Goal: Check status: Check status

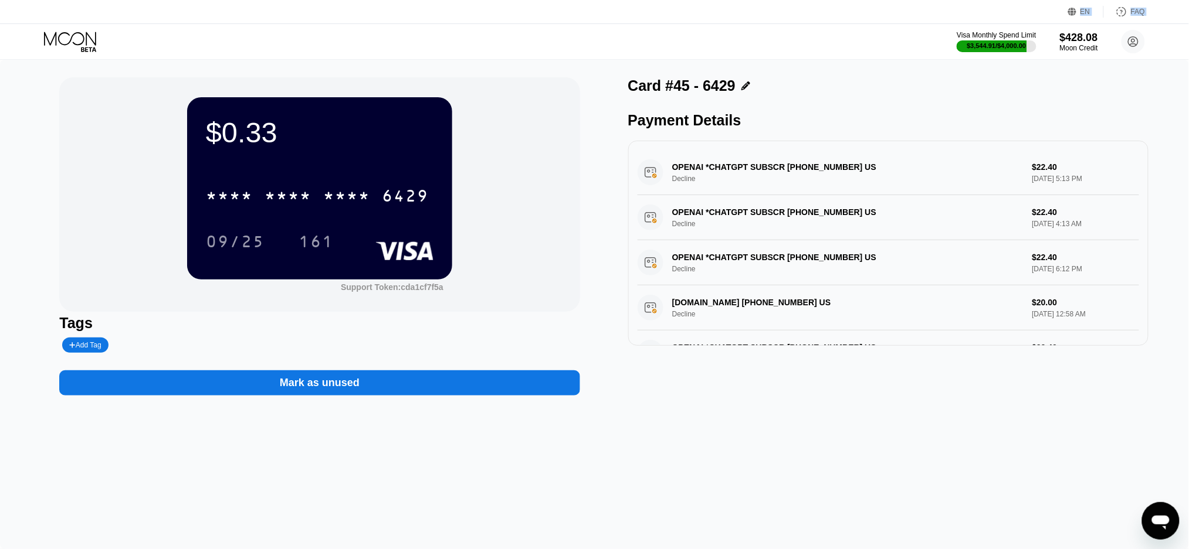
click at [789, 440] on div "$0.33 * * * * * * * * * * * * 6429 09/25 161 Support Token: cda1cf7f5a Tags Add…" at bounding box center [594, 305] width 1189 height 490
click at [528, 112] on div "$0.33 * * * * * * * * * * * * 6429 09/25 161 Support Token: cda1cf7f5a" at bounding box center [319, 194] width 520 height 235
click at [629, 462] on div "$0.33 * * * * * * * * * * * * 6429 09/25 161 Support Token: cda1cf7f5a Tags Add…" at bounding box center [594, 305] width 1189 height 490
click at [992, 123] on div "Payment Details" at bounding box center [888, 120] width 520 height 17
drag, startPoint x: 816, startPoint y: 372, endPoint x: 729, endPoint y: 388, distance: 88.8
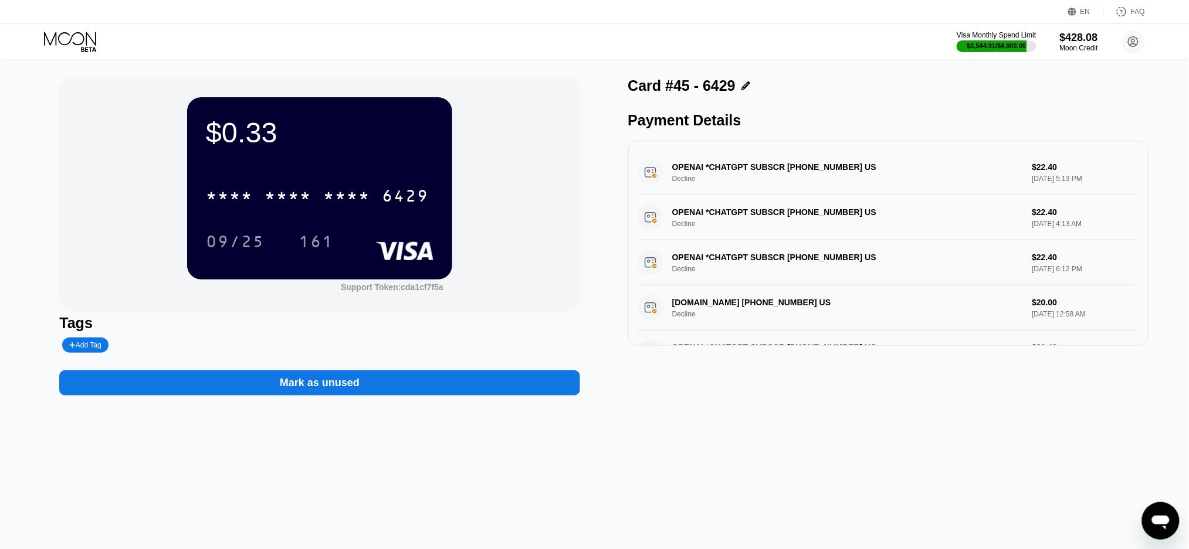
click at [816, 373] on div "Card #45 - 6429 Payment Details OPENAI *CHATGPT SUBSCR [PHONE_NUMBER] US Declin…" at bounding box center [888, 236] width 520 height 318
click at [758, 490] on div "$0.33 * * * * * * * * * * * * 6429 09/25 161 Support Token: cda1cf7f5a Tags Add…" at bounding box center [594, 305] width 1189 height 490
click at [737, 525] on div "$0.33 * * * * * * * * * * * * 6429 09/25 161 Support Token: cda1cf7f5a Tags Add…" at bounding box center [594, 305] width 1189 height 490
click at [527, 116] on div "$0.33 * * * * * * * * * * * * 6429 09/25 161 Support Token: cda1cf7f5a" at bounding box center [319, 194] width 520 height 235
click at [59, 37] on icon at bounding box center [71, 42] width 55 height 21
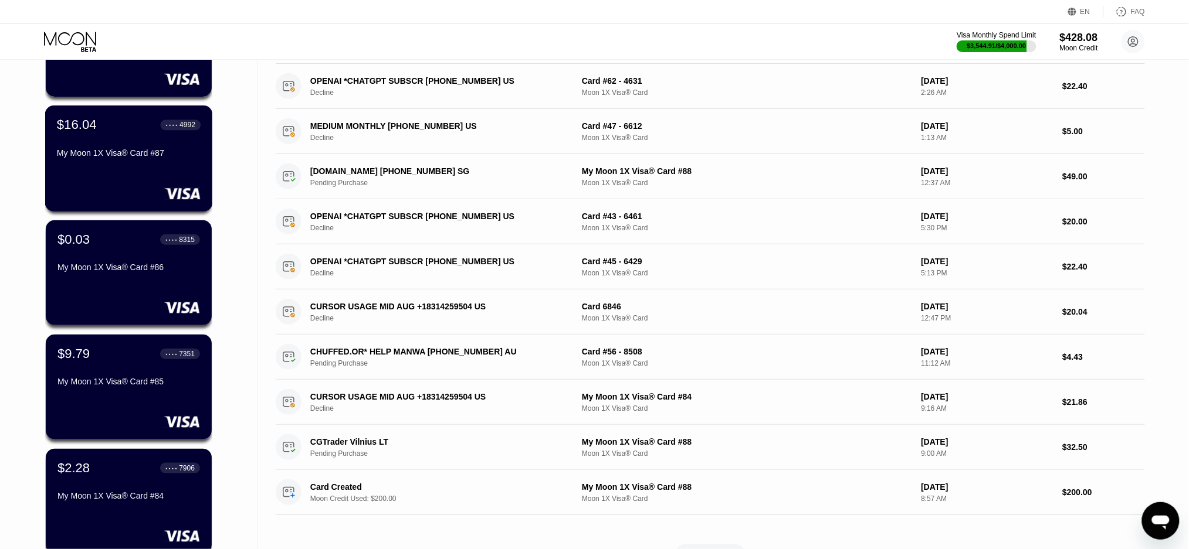
scroll to position [235, 0]
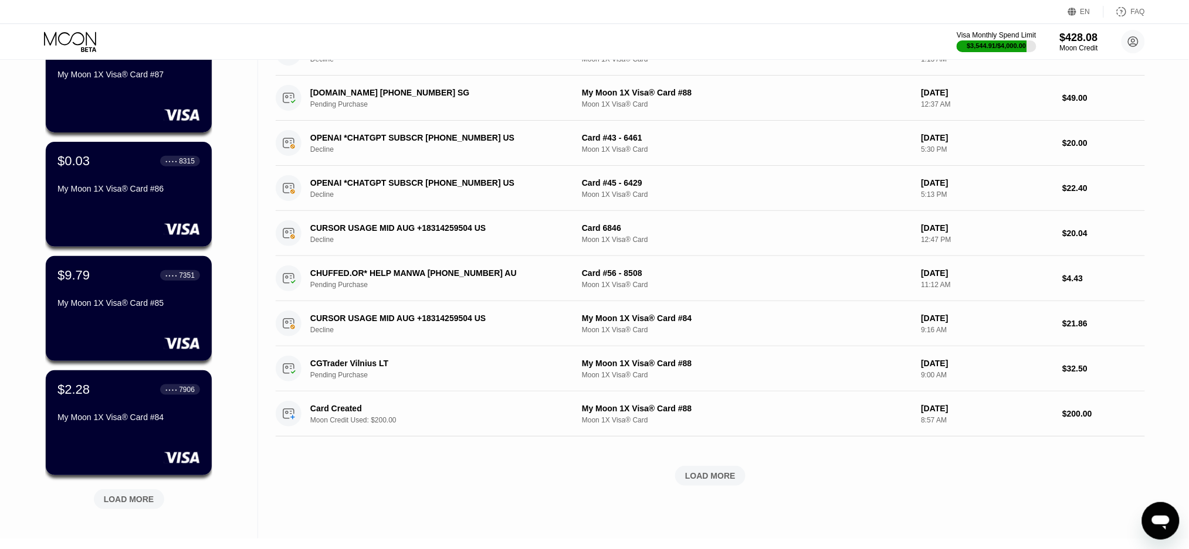
click at [119, 501] on div "LOAD MORE" at bounding box center [129, 499] width 50 height 11
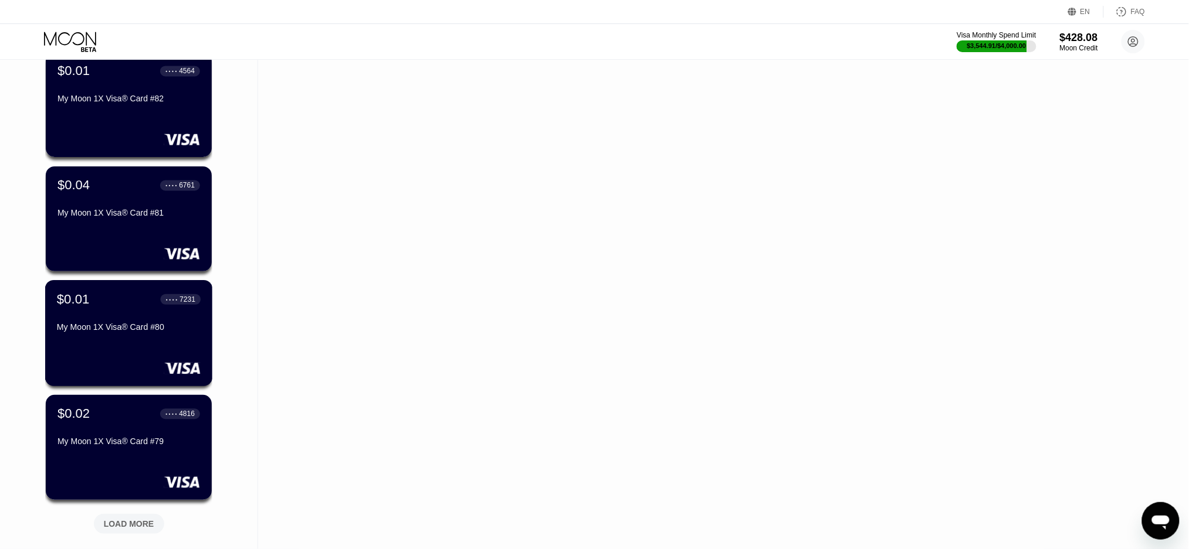
scroll to position [860, 0]
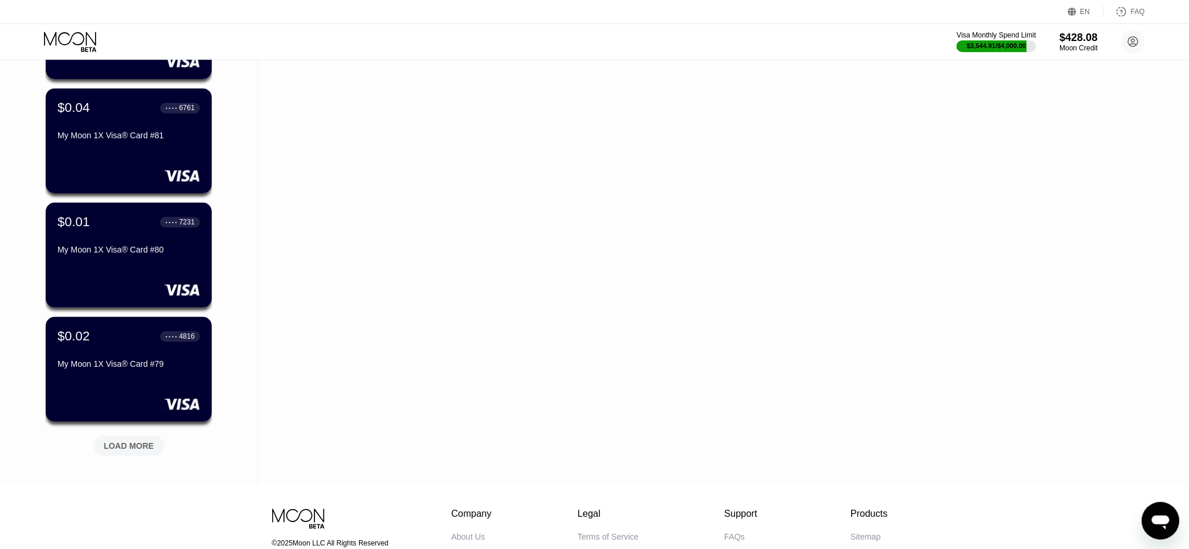
click at [111, 444] on div "LOAD MORE" at bounding box center [129, 446] width 50 height 11
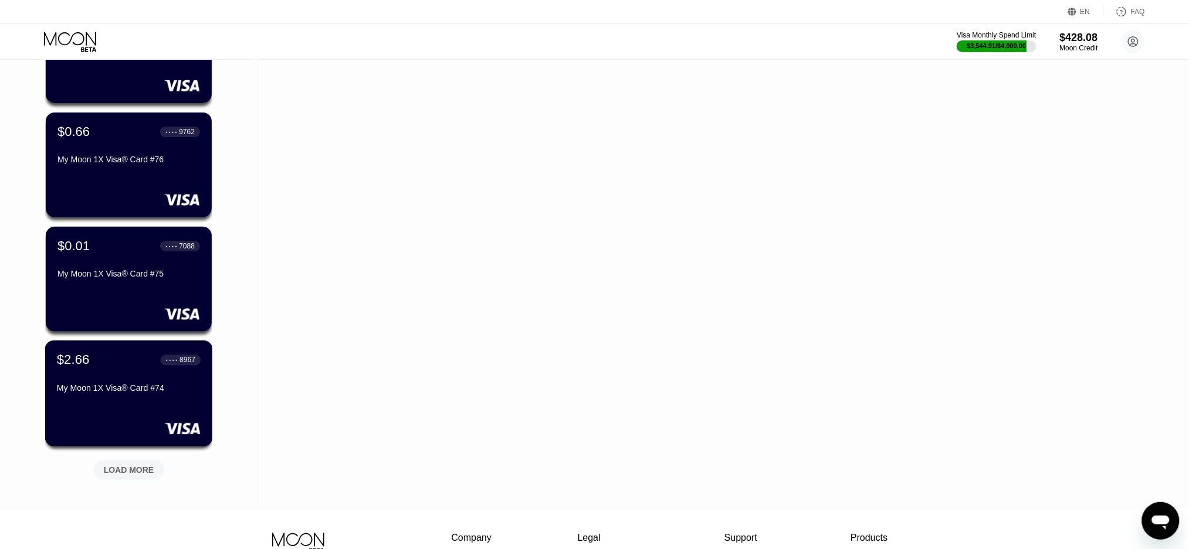
scroll to position [1485, 0]
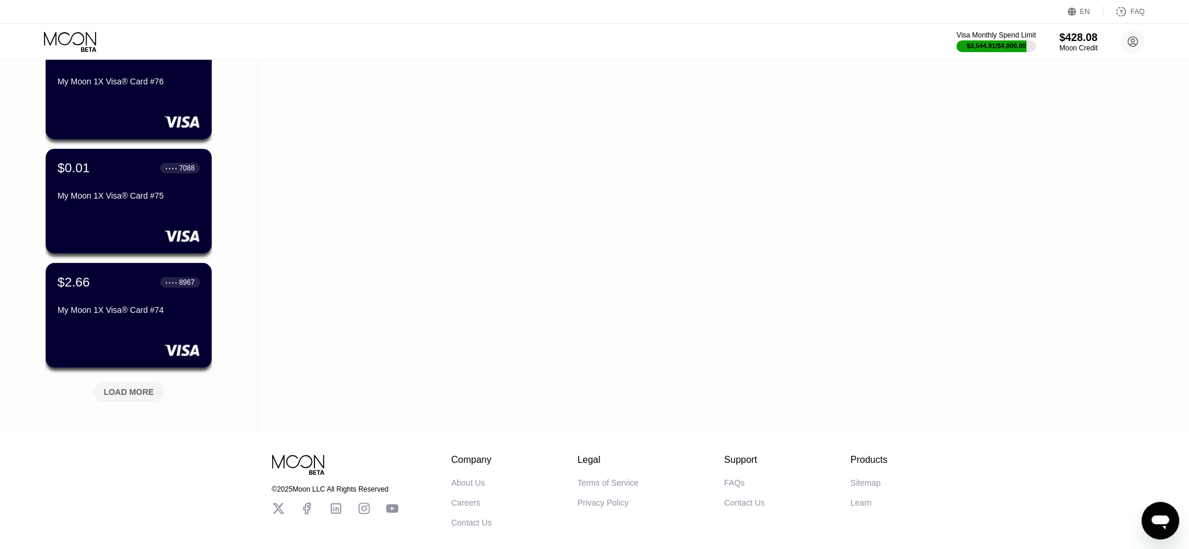
click at [132, 387] on div "LOAD MORE" at bounding box center [129, 392] width 50 height 11
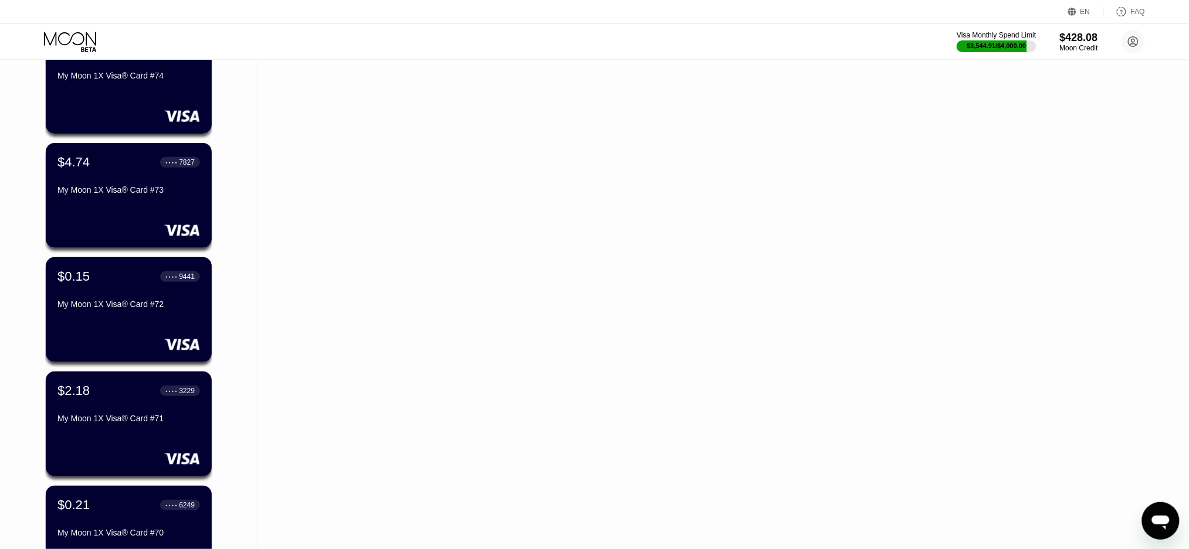
scroll to position [2032, 0]
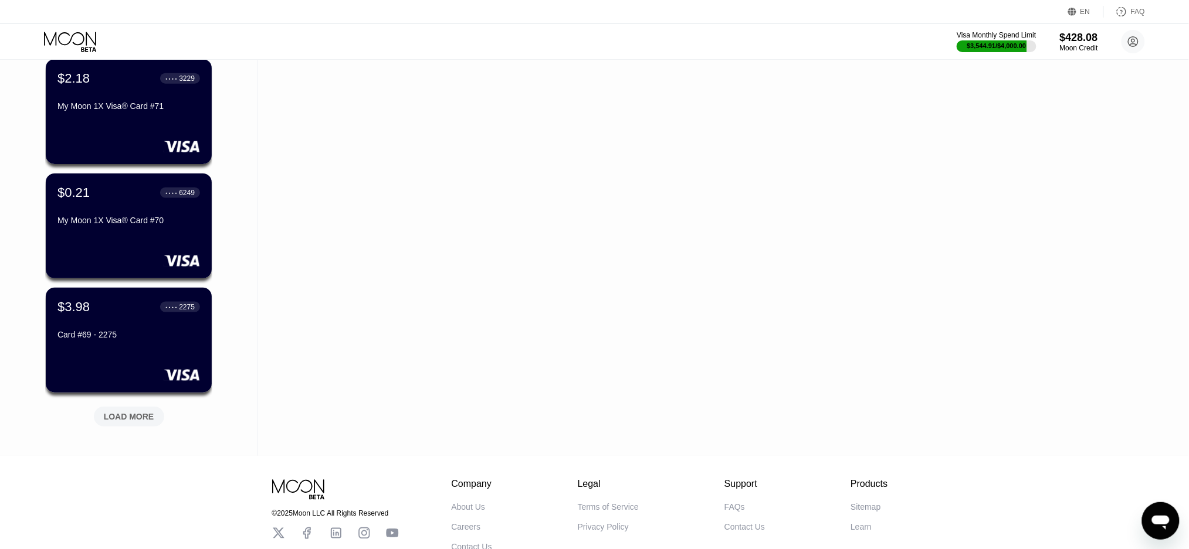
click at [135, 420] on div "LOAD MORE" at bounding box center [129, 417] width 50 height 11
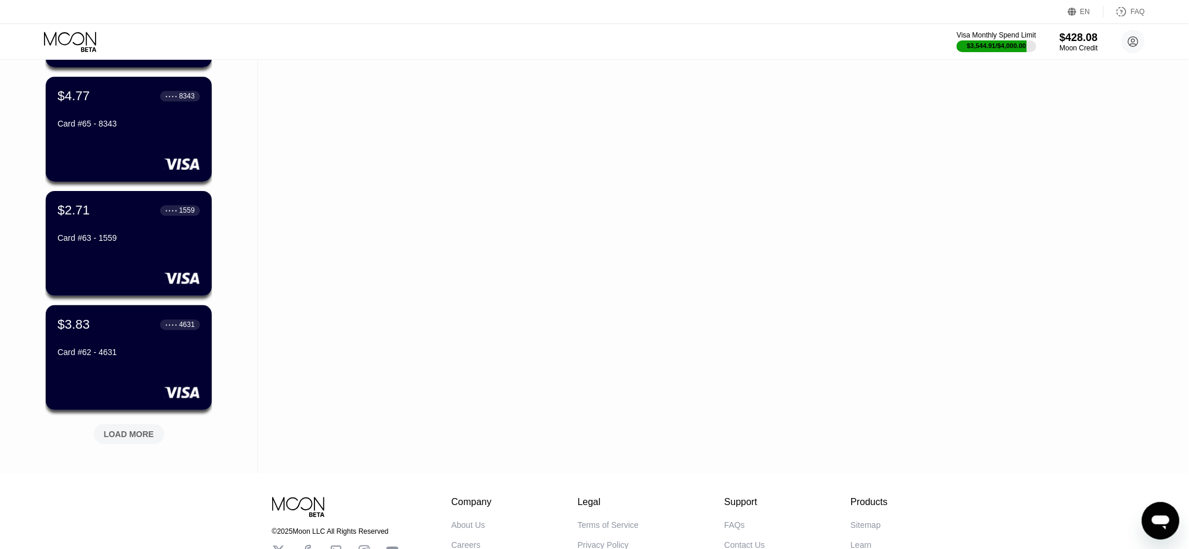
scroll to position [2689, 0]
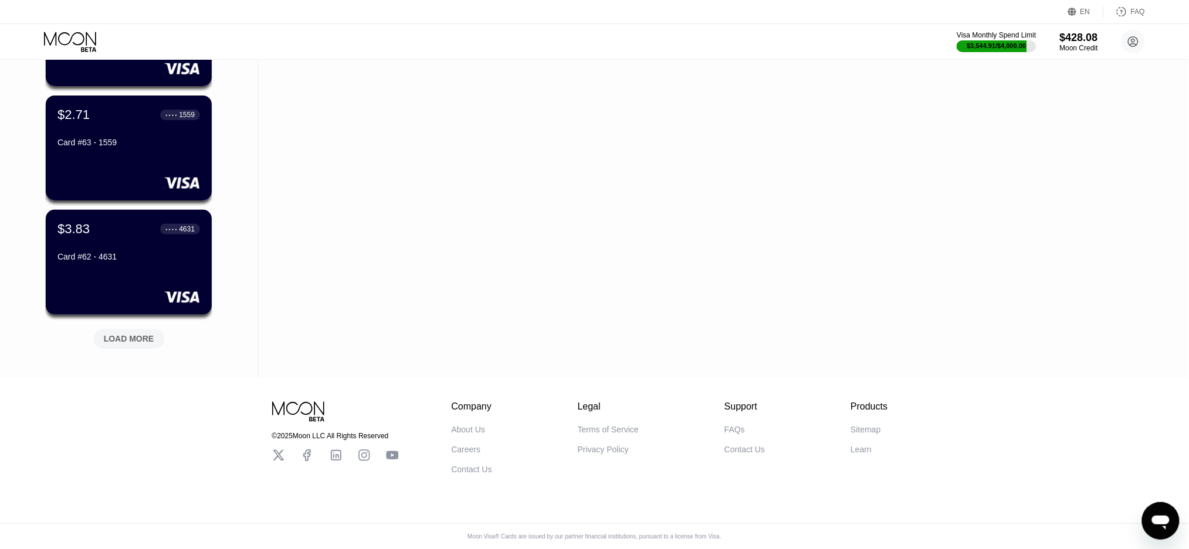
click at [126, 335] on div "LOAD MORE" at bounding box center [129, 339] width 50 height 11
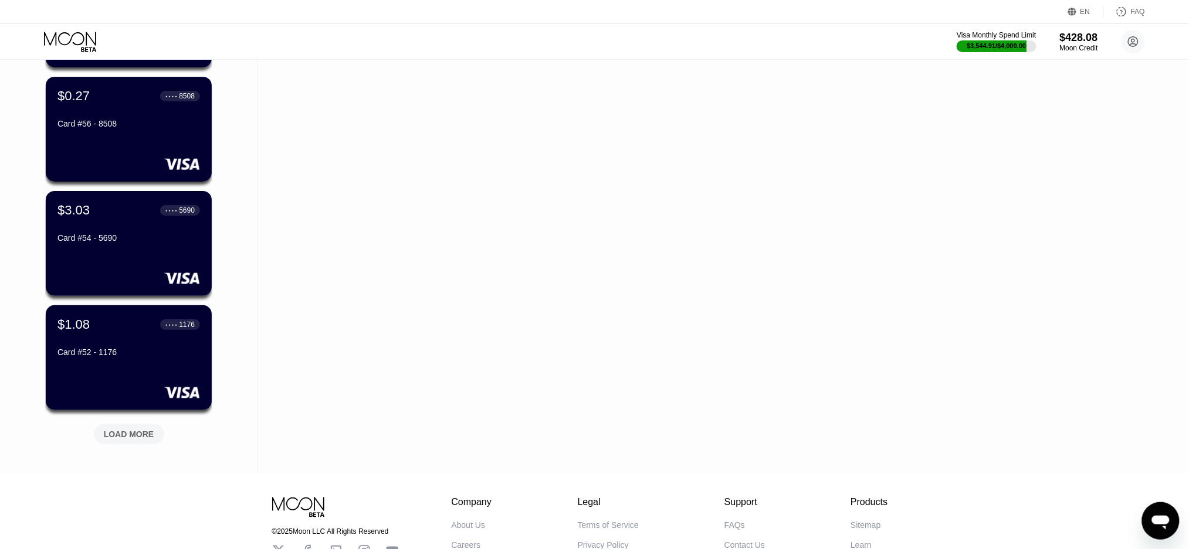
scroll to position [3237, 0]
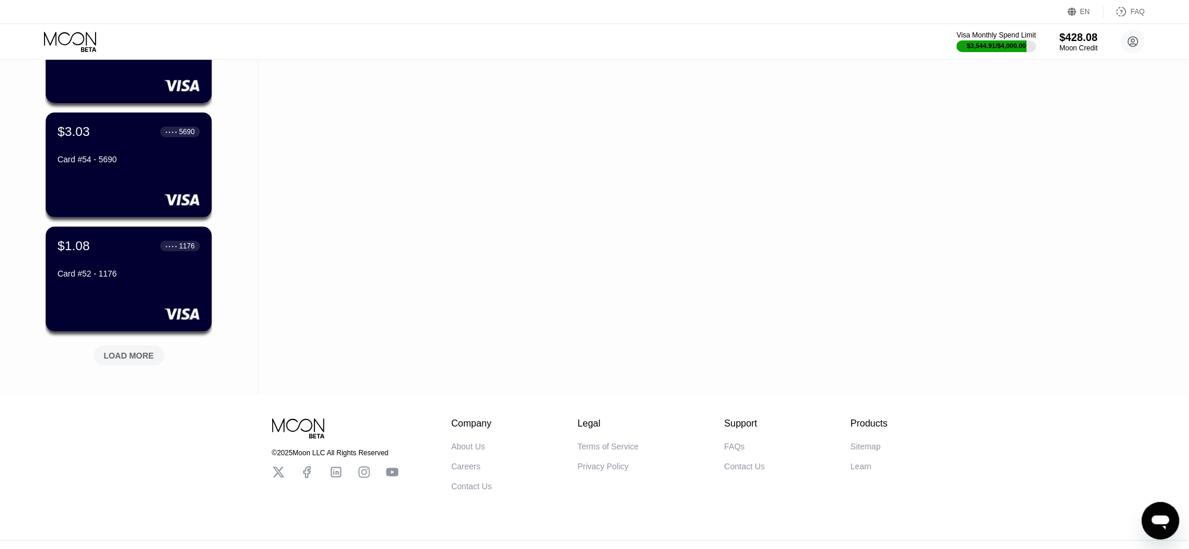
click at [106, 361] on div "LOAD MORE" at bounding box center [129, 356] width 70 height 20
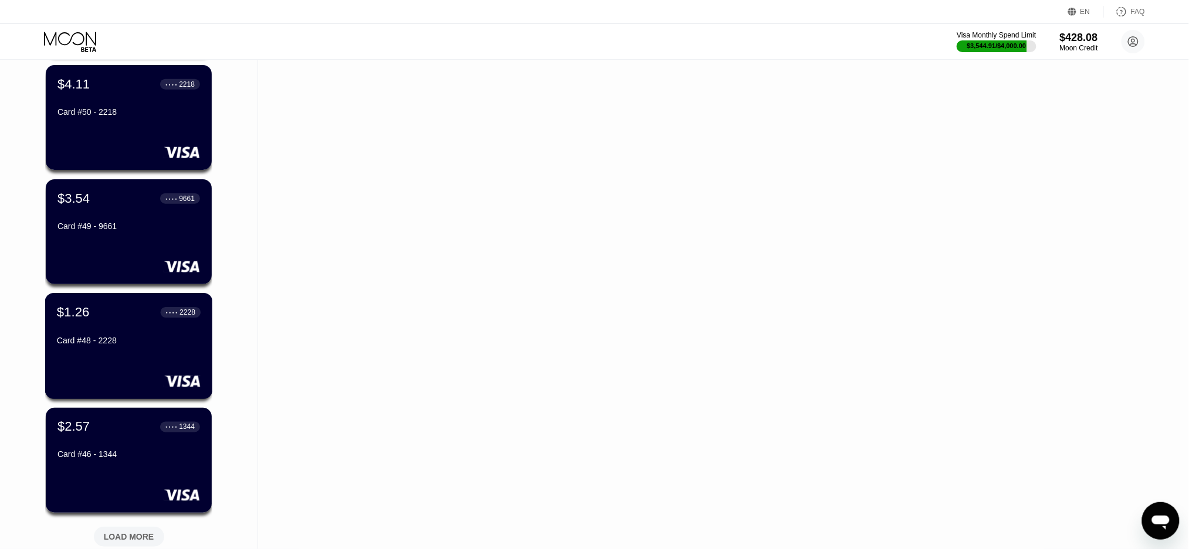
scroll to position [3833, 0]
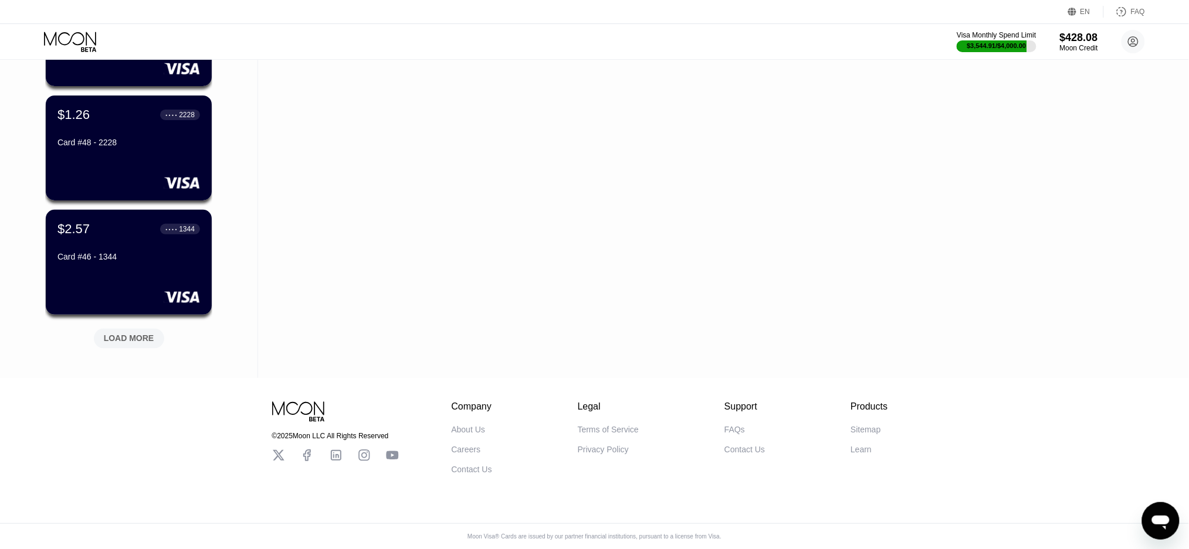
click at [119, 335] on div "LOAD MORE" at bounding box center [129, 339] width 50 height 11
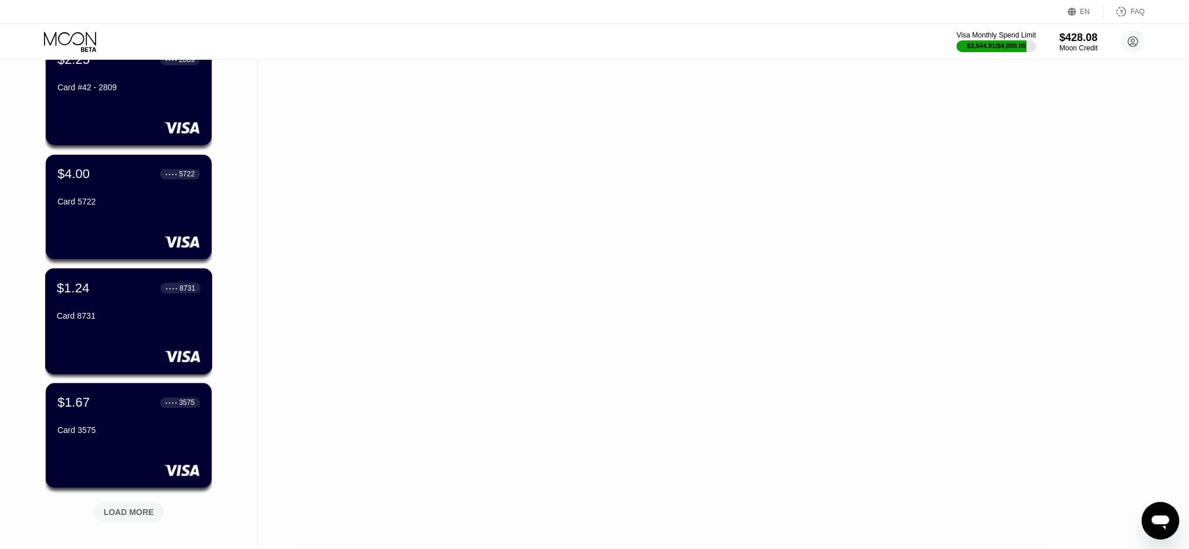
scroll to position [4405, 0]
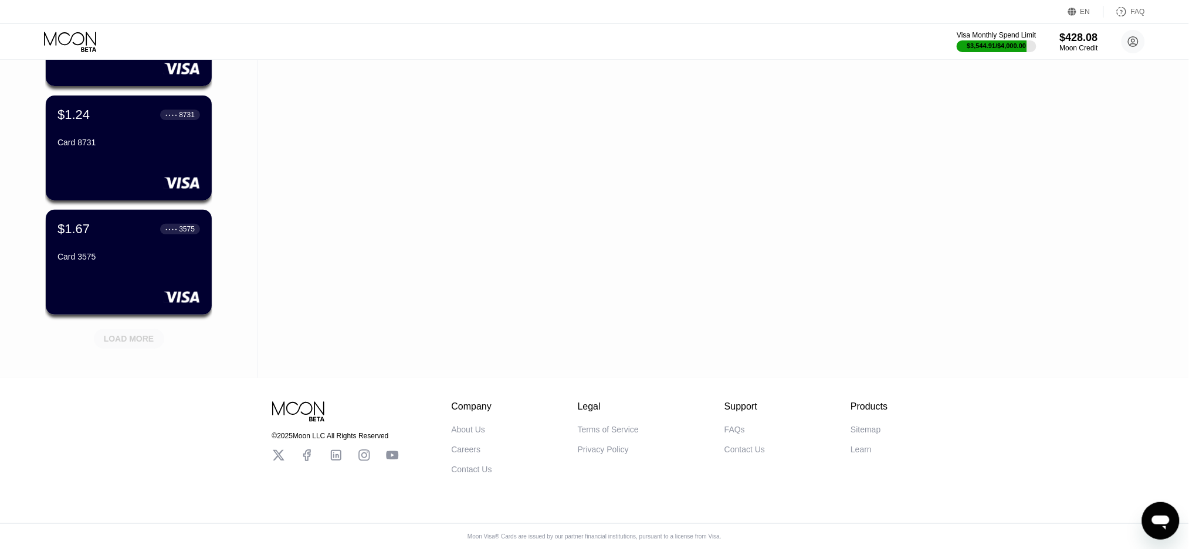
click at [119, 335] on div "LOAD MORE" at bounding box center [129, 339] width 50 height 11
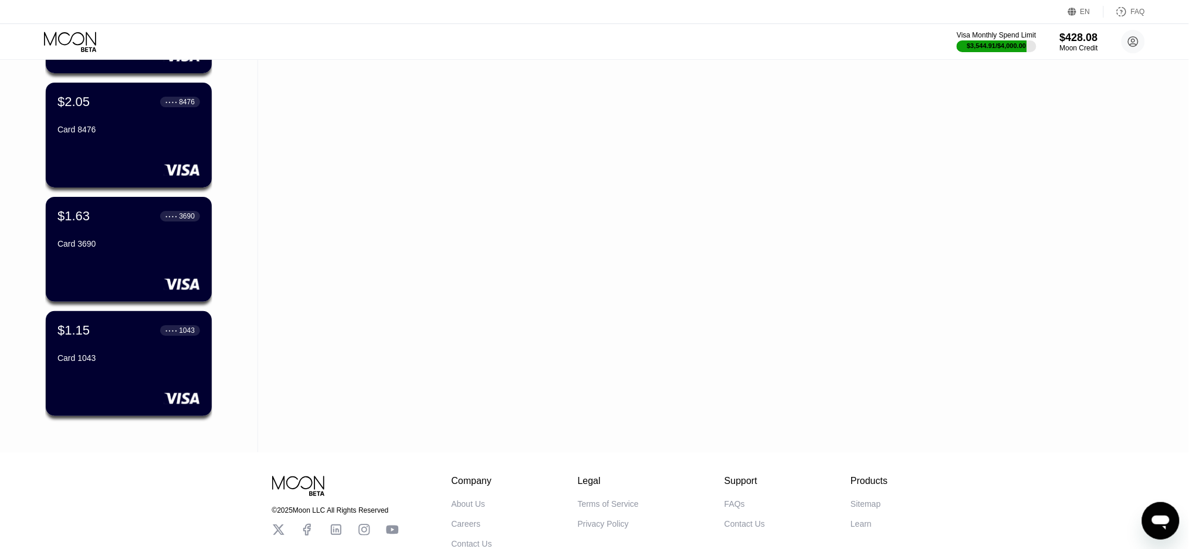
scroll to position [4721, 0]
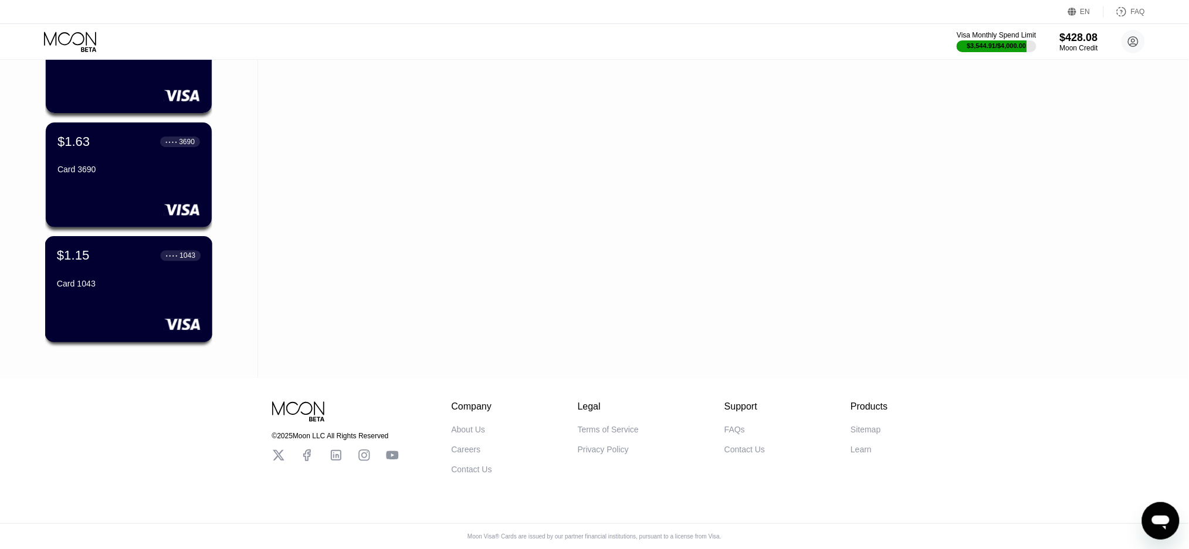
click at [100, 294] on div "$1.15 ● ● ● ● 1043 Card 1043" at bounding box center [129, 289] width 168 height 106
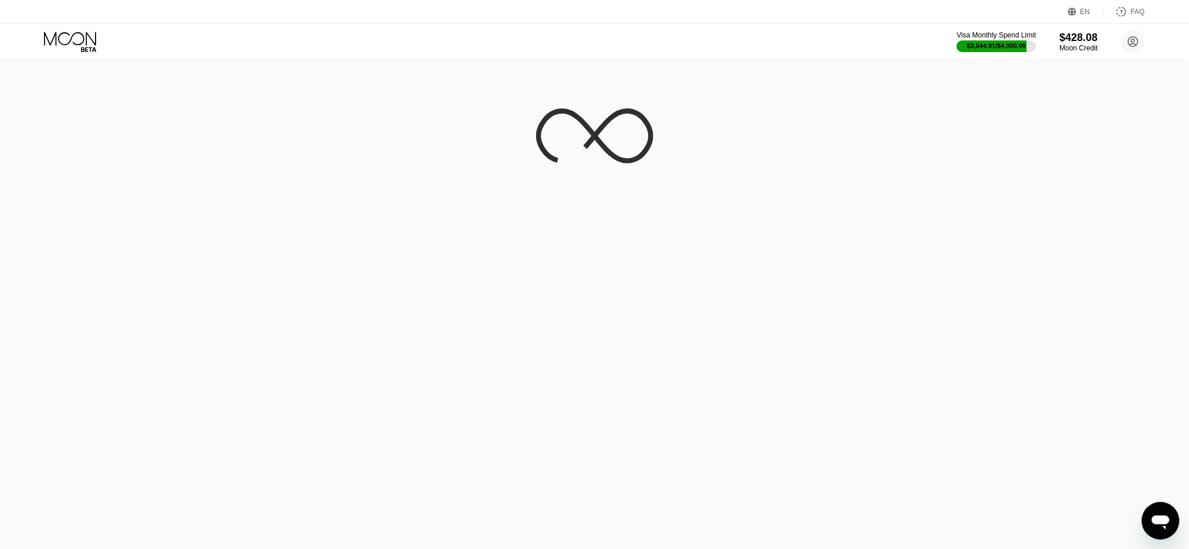
scroll to position [0, 0]
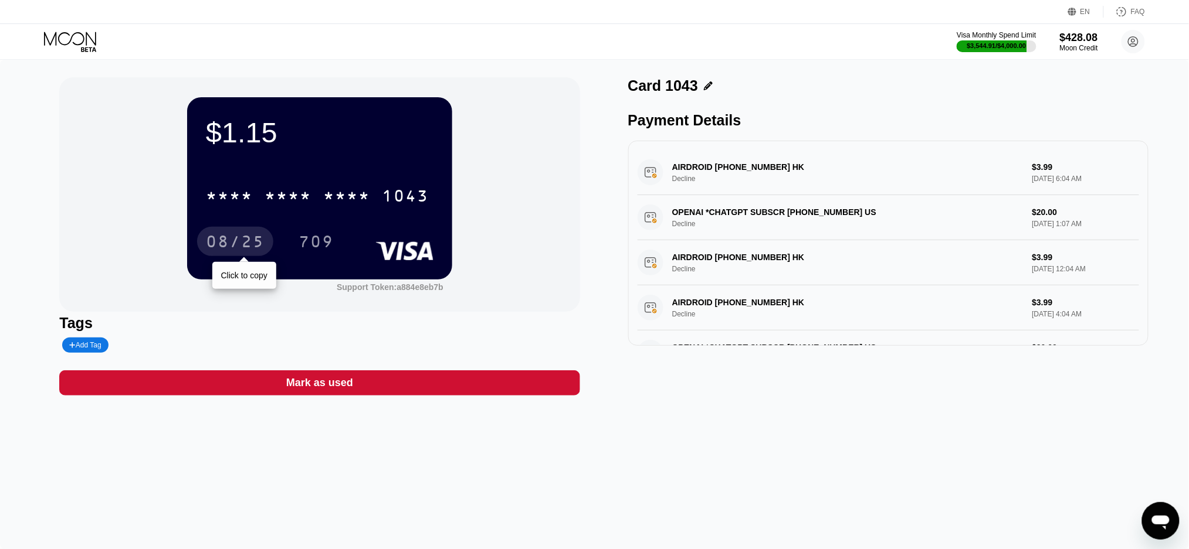
click at [249, 242] on div "08/25" at bounding box center [235, 243] width 59 height 19
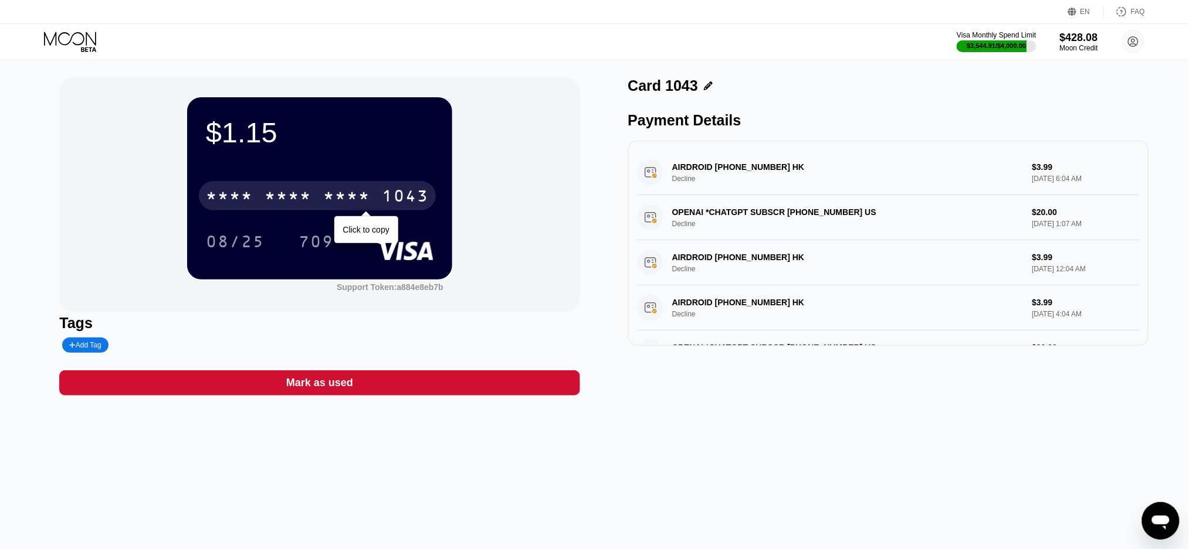
click at [244, 192] on div "* * * *" at bounding box center [229, 197] width 47 height 19
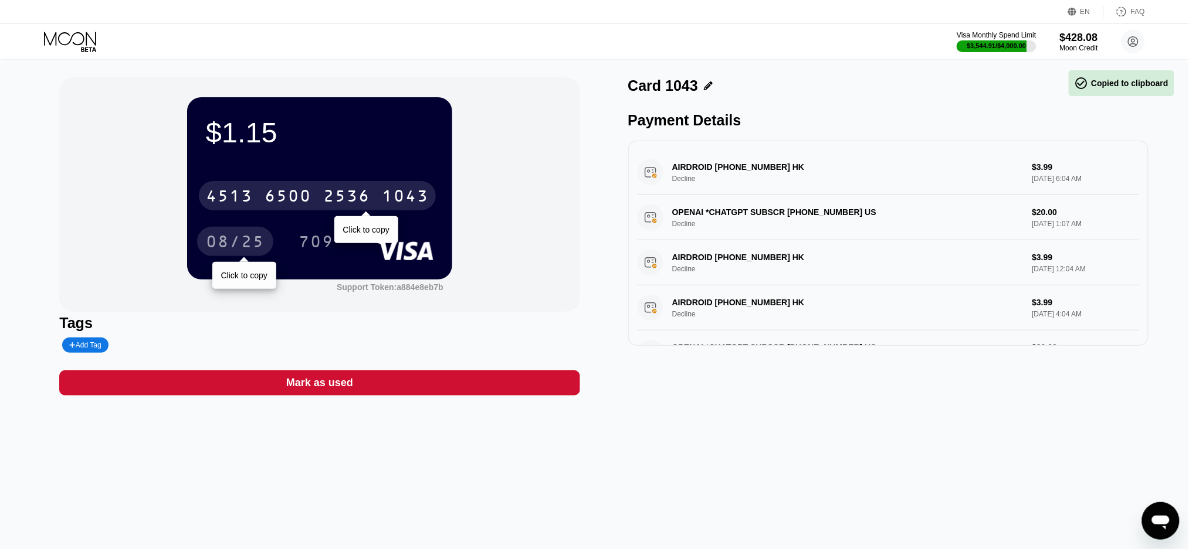
click at [229, 237] on div "08/25" at bounding box center [235, 243] width 59 height 19
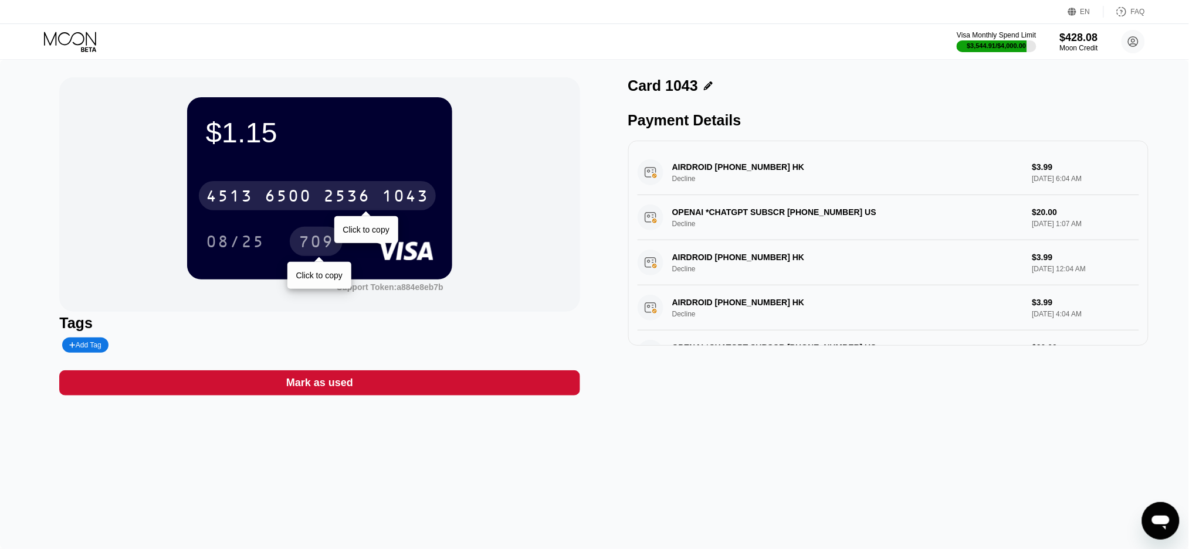
click at [318, 247] on div "709" at bounding box center [315, 243] width 35 height 19
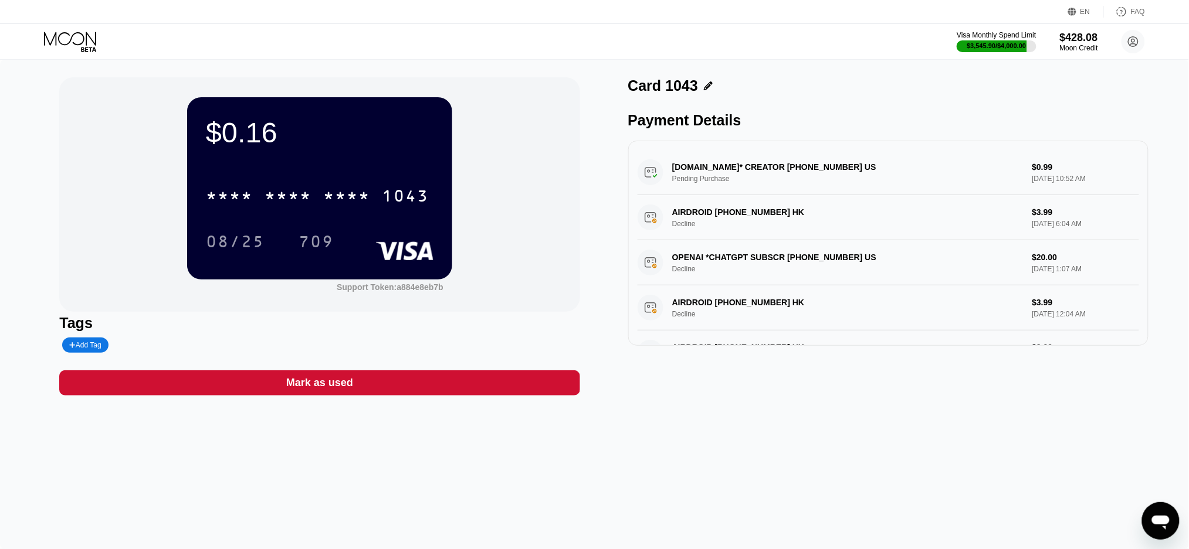
click at [782, 459] on div "$0.16 * * * * * * * * * * * * 1043 08/25 709 Support Token: a884e8eb7b Tags Add…" at bounding box center [594, 305] width 1189 height 490
click at [830, 521] on div "$0.16 * * * * * * * * * * * * 1043 08/25 709 Support Token: a884e8eb7b Tags Add…" at bounding box center [594, 305] width 1189 height 490
